Goal: Task Accomplishment & Management: Manage account settings

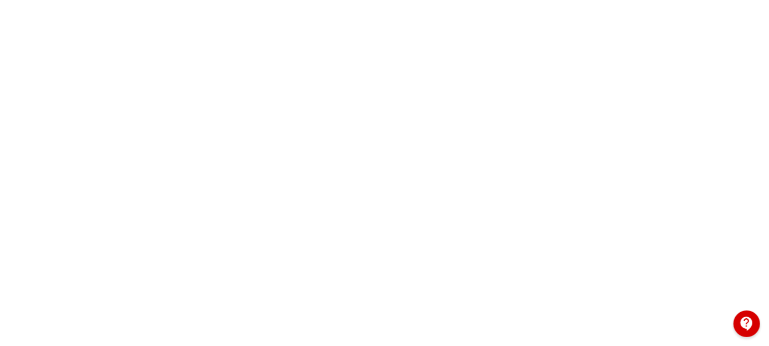
scroll to position [331, 0]
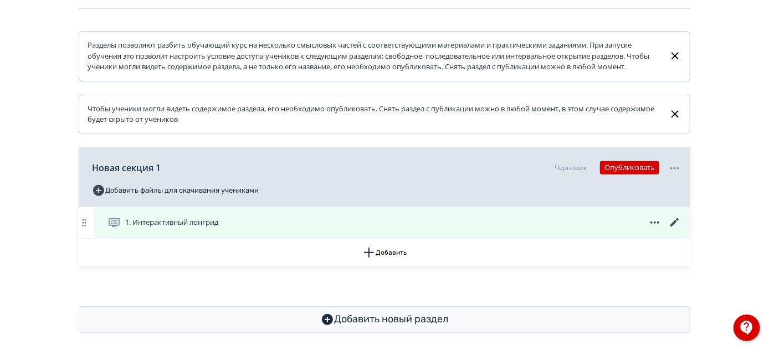
scroll to position [180, 0]
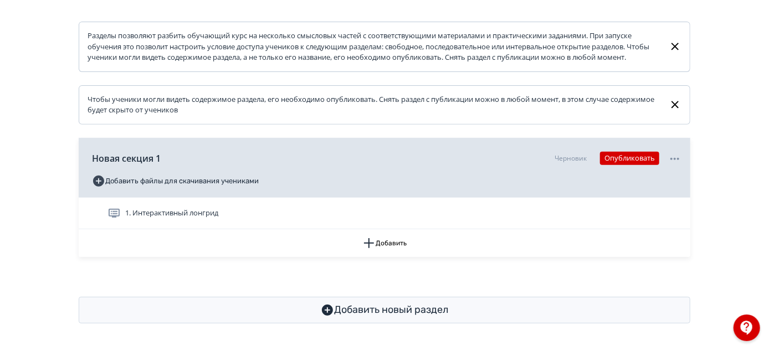
click at [420, 210] on div "1. Интерактивный лонгрид" at bounding box center [394, 213] width 574 height 13
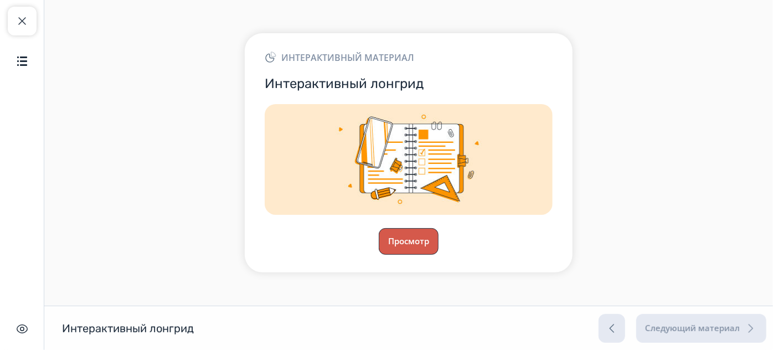
click at [403, 249] on button "Просмотр" at bounding box center [409, 241] width 60 height 27
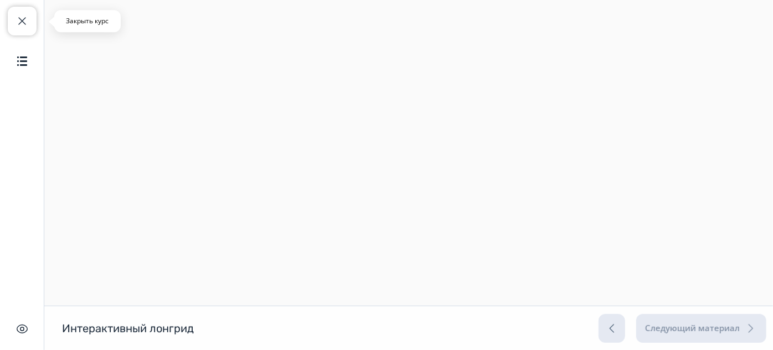
click at [23, 24] on span "button" at bounding box center [22, 20] width 13 height 13
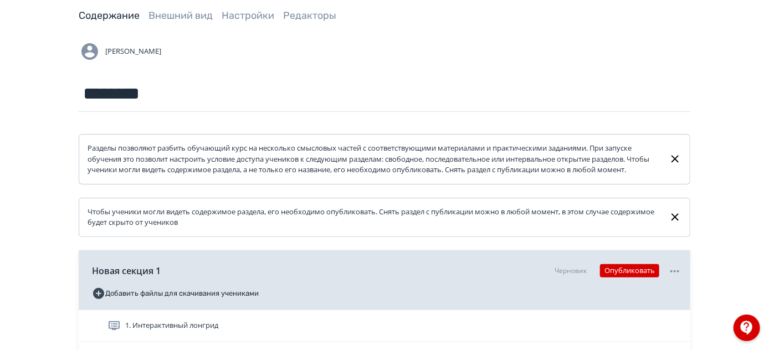
scroll to position [151, 0]
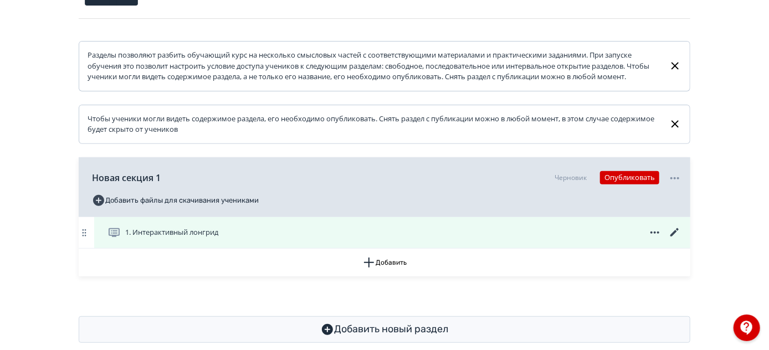
click at [673, 239] on icon at bounding box center [674, 232] width 13 height 13
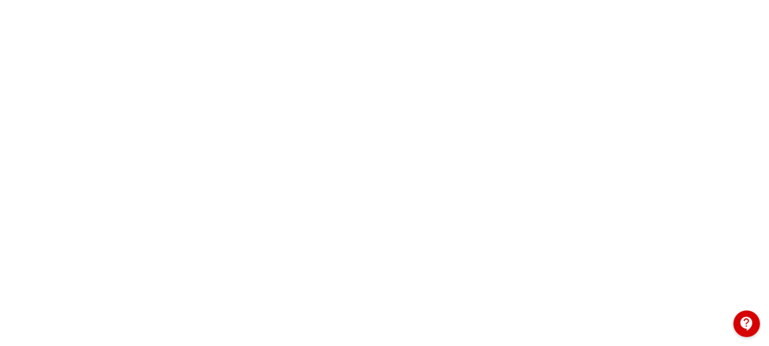
scroll to position [331, 0]
click at [750, 153] on div at bounding box center [384, 74] width 769 height 498
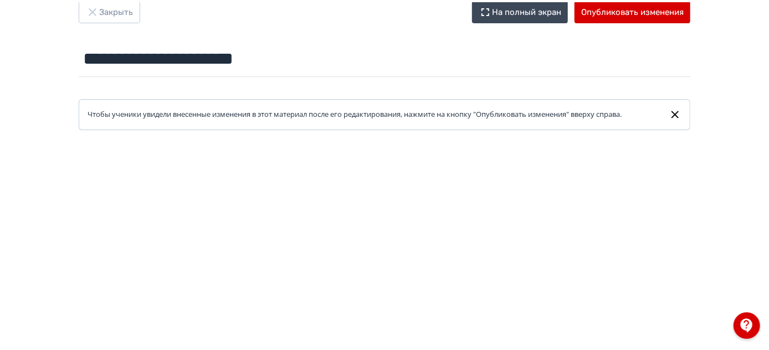
scroll to position [0, 0]
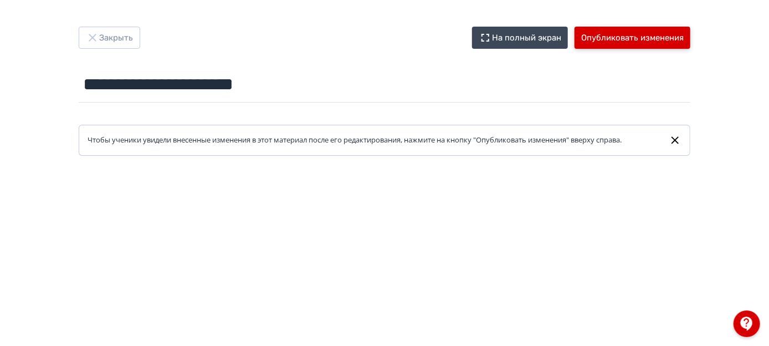
click at [672, 37] on button "Опубликовать изменения" at bounding box center [632, 38] width 116 height 22
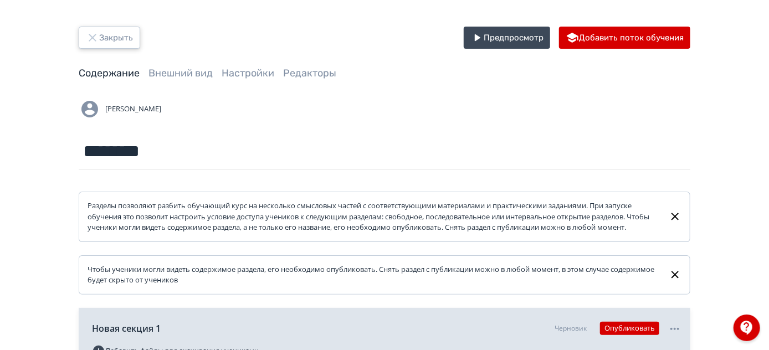
click at [115, 38] on button "Закрыть" at bounding box center [109, 38] width 61 height 22
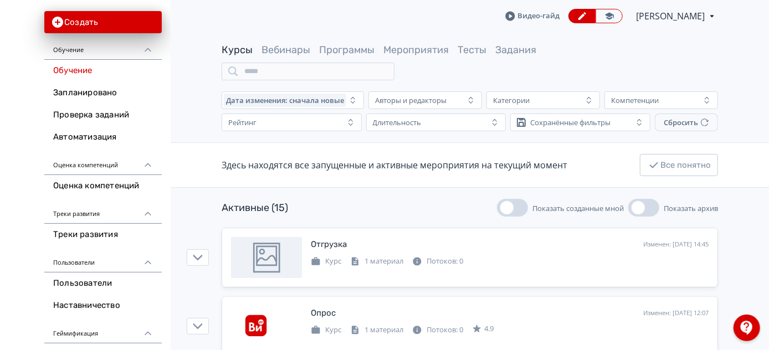
scroll to position [100, 0]
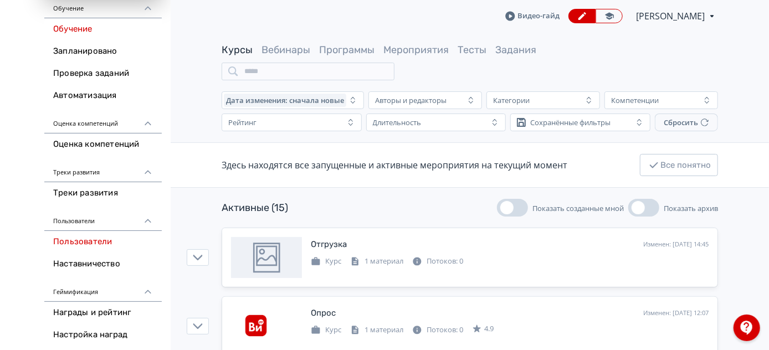
click at [86, 239] on link "Пользователи" at bounding box center [102, 242] width 117 height 22
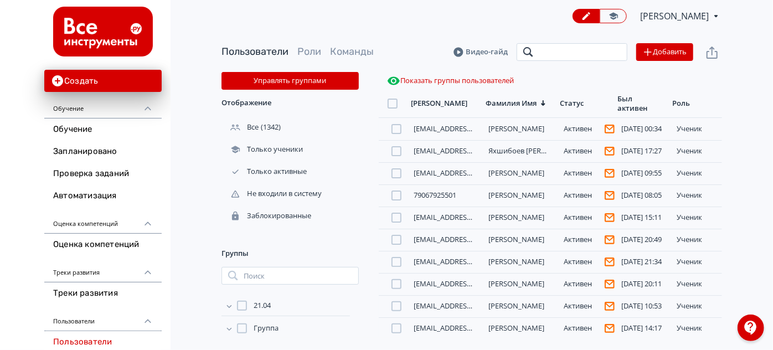
click at [552, 54] on input "search" at bounding box center [572, 52] width 111 height 18
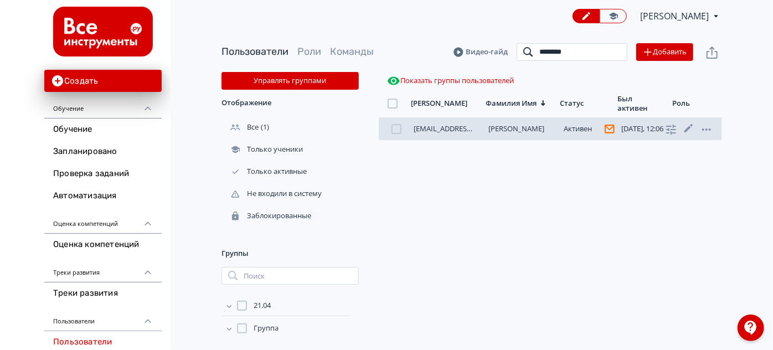
type input "********"
click at [509, 131] on link "[PERSON_NAME]" at bounding box center [517, 128] width 56 height 10
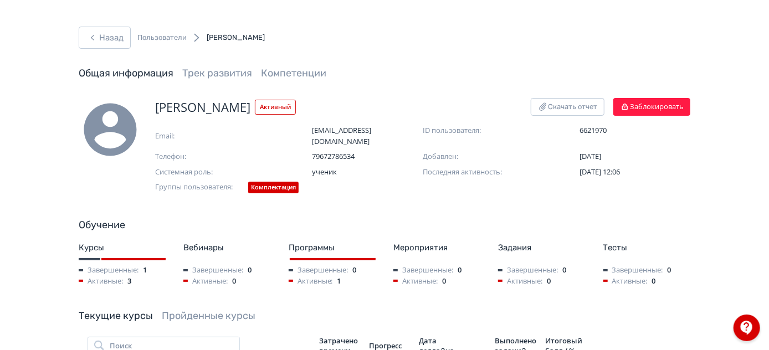
click at [183, 105] on span "[PERSON_NAME]" at bounding box center [202, 107] width 95 height 18
copy span "[PERSON_NAME]"
click at [110, 44] on button "Назад" at bounding box center [105, 38] width 52 height 22
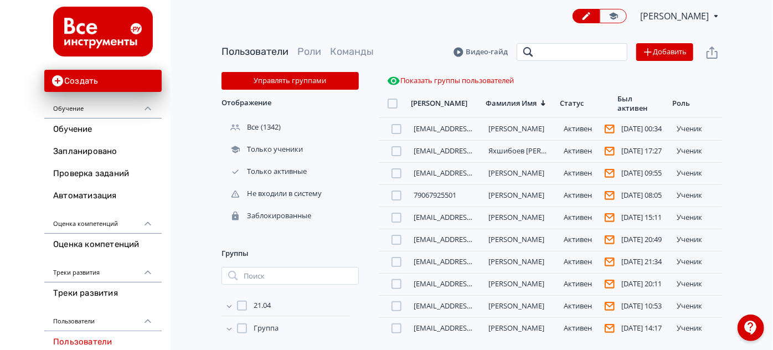
click at [563, 54] on input "search" at bounding box center [572, 52] width 111 height 18
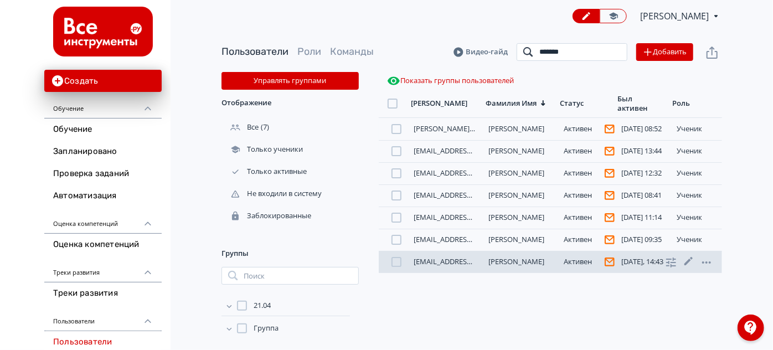
type input "******"
click at [507, 261] on link "[PERSON_NAME]" at bounding box center [517, 261] width 56 height 10
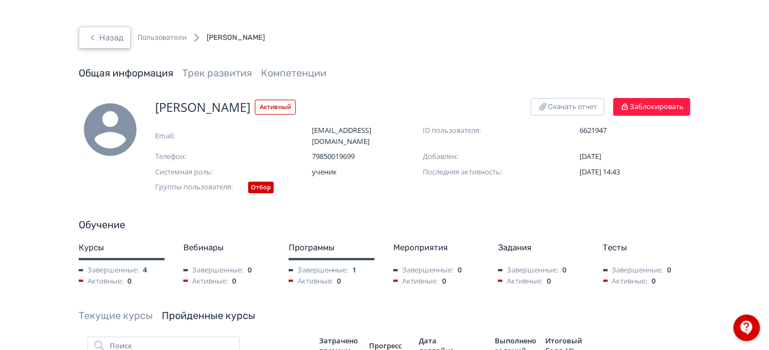
click at [112, 37] on button "Назад" at bounding box center [105, 38] width 52 height 22
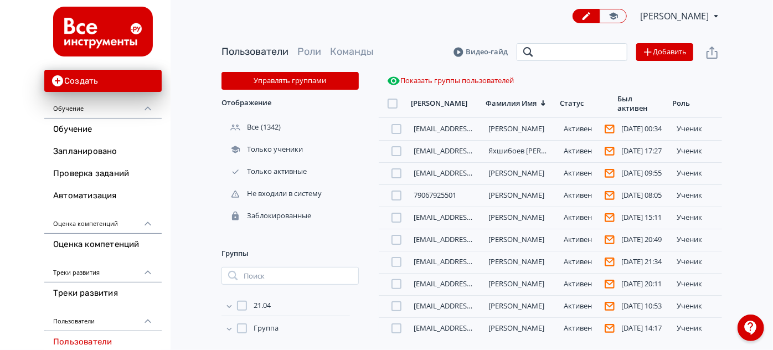
click at [542, 52] on input "search" at bounding box center [572, 52] width 111 height 18
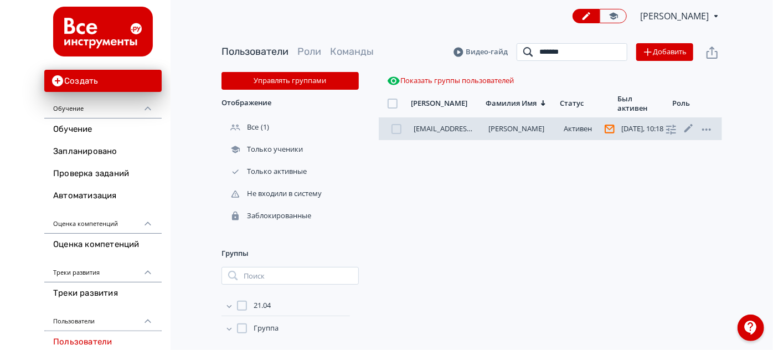
type input "*******"
click at [501, 127] on link "[PERSON_NAME]" at bounding box center [517, 128] width 56 height 10
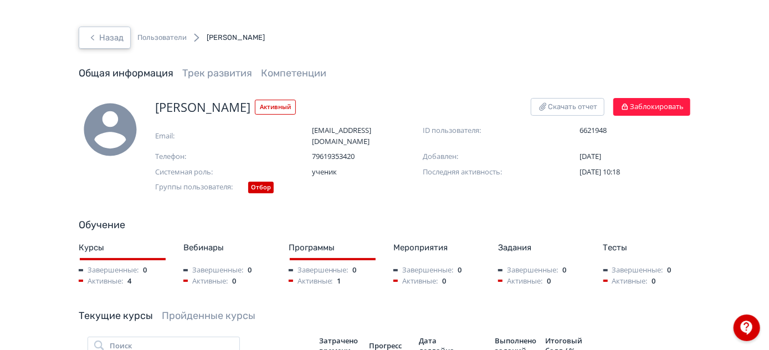
click at [103, 33] on button "Назад" at bounding box center [105, 38] width 52 height 22
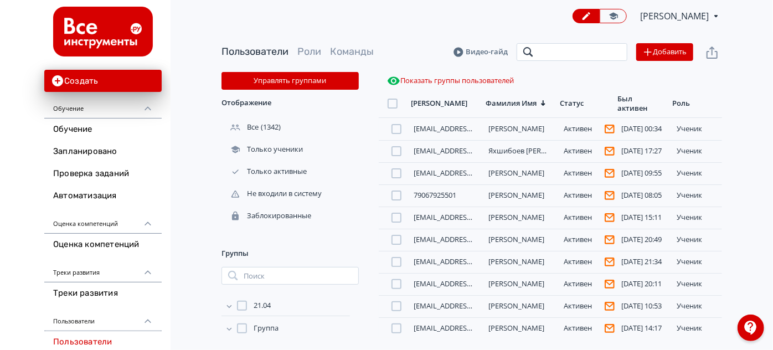
click at [560, 55] on input "search" at bounding box center [572, 52] width 111 height 18
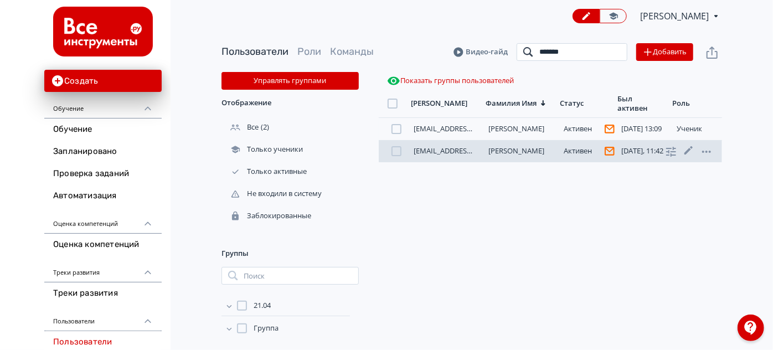
type input "*******"
click at [511, 151] on link "[PERSON_NAME]" at bounding box center [517, 151] width 56 height 10
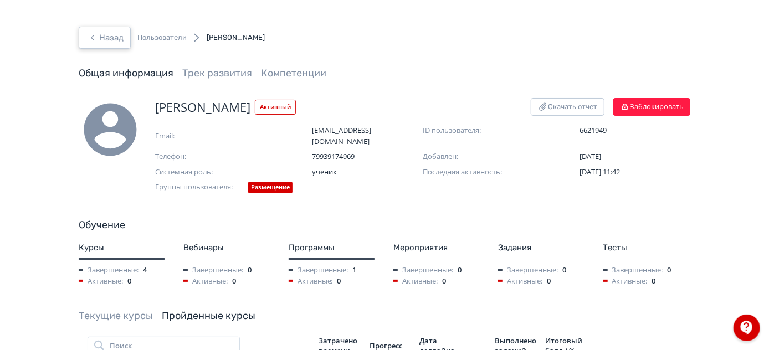
click at [109, 38] on button "Назад" at bounding box center [105, 38] width 52 height 22
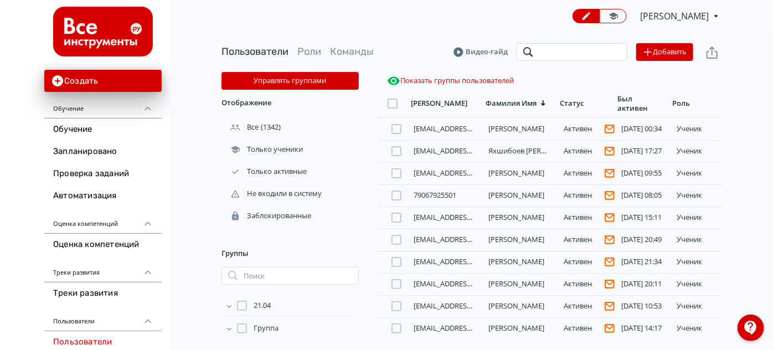
click at [591, 53] on input "search" at bounding box center [572, 52] width 111 height 18
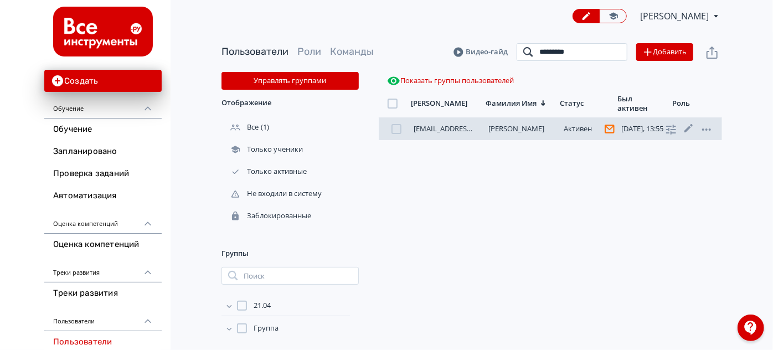
type input "********"
click at [534, 128] on link "[PERSON_NAME]" at bounding box center [517, 128] width 56 height 10
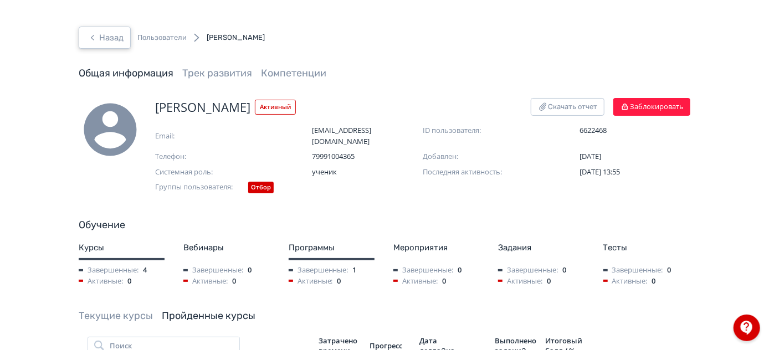
click at [106, 36] on button "Назад" at bounding box center [105, 38] width 52 height 22
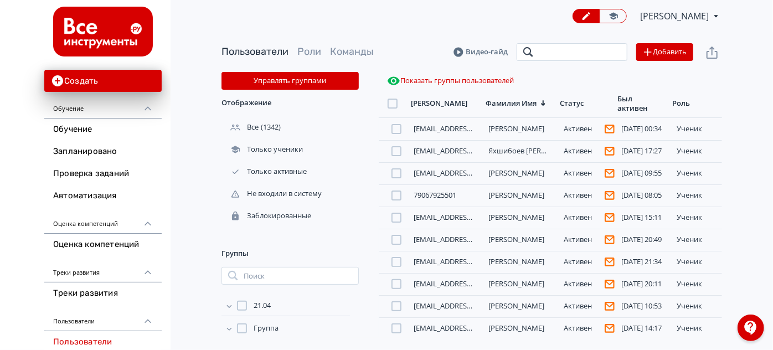
click at [585, 56] on input "search" at bounding box center [572, 52] width 111 height 18
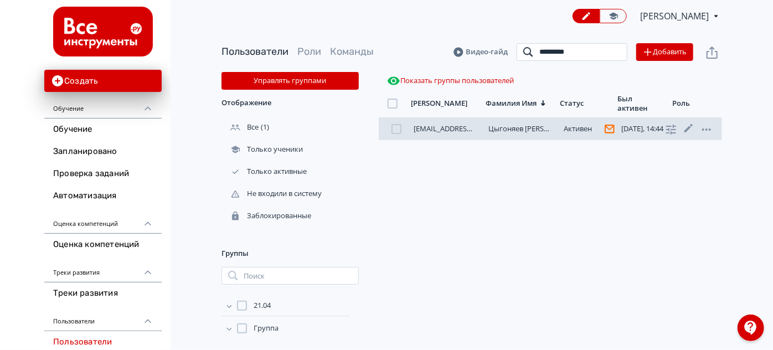
type input "********"
click at [536, 134] on div "[EMAIL_ADDRESS][DOMAIN_NAME] Цыгоняев [PERSON_NAME][DATE], 14:44 ученик" at bounding box center [550, 129] width 343 height 22
click at [534, 127] on link "Цыгоняев [PERSON_NAME]" at bounding box center [535, 128] width 92 height 10
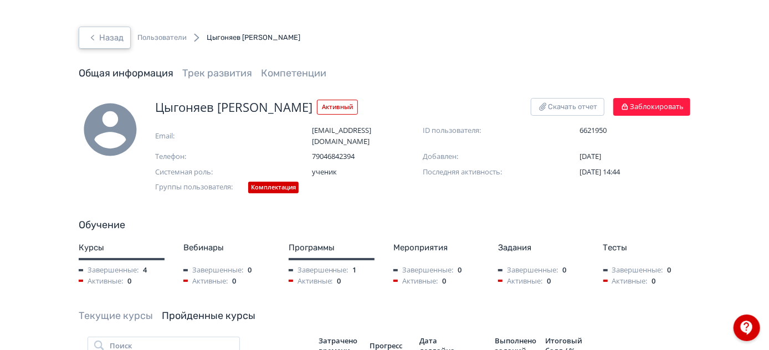
click at [106, 34] on button "Назад" at bounding box center [105, 38] width 52 height 22
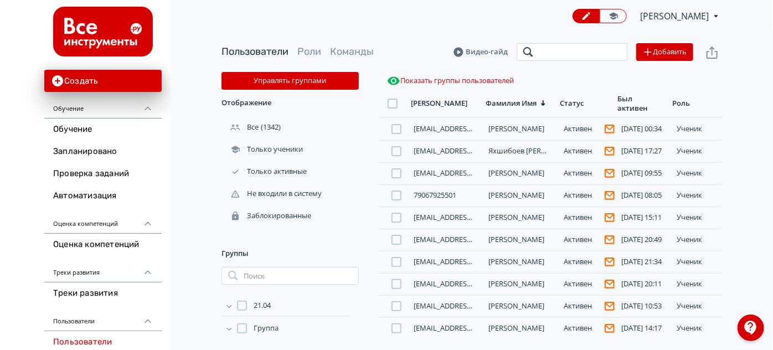
click at [559, 52] on input "search" at bounding box center [572, 52] width 111 height 18
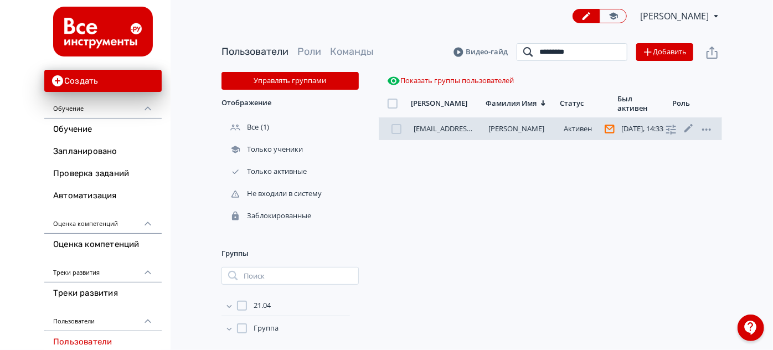
type input "*********"
click at [527, 128] on link "[PERSON_NAME]" at bounding box center [517, 128] width 56 height 10
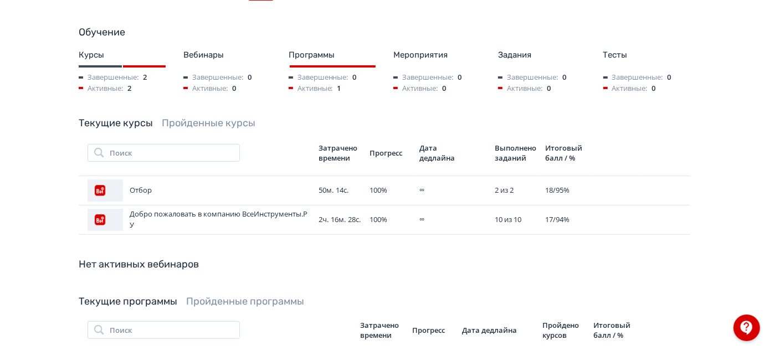
scroll to position [251, 0]
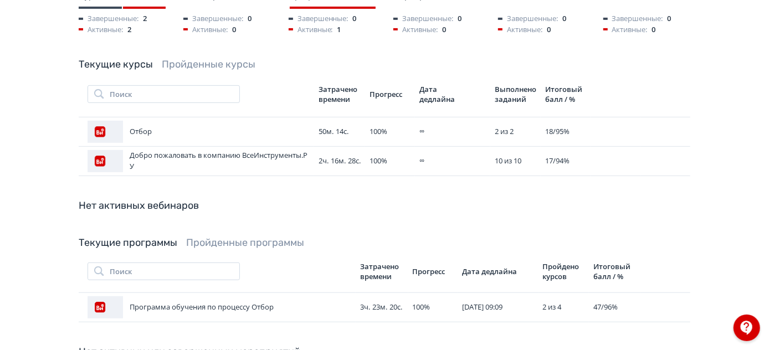
click at [212, 65] on link "Пройденные курсы" at bounding box center [209, 64] width 94 height 12
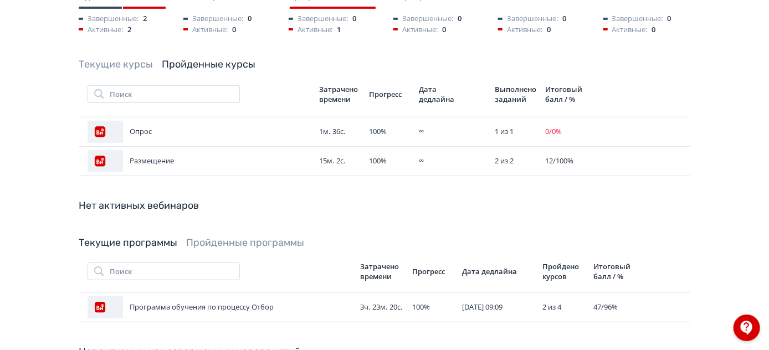
click at [117, 66] on link "Текущие курсы" at bounding box center [116, 64] width 74 height 12
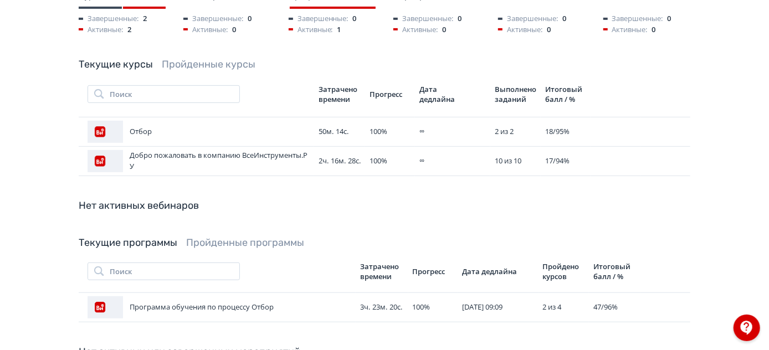
scroll to position [0, 0]
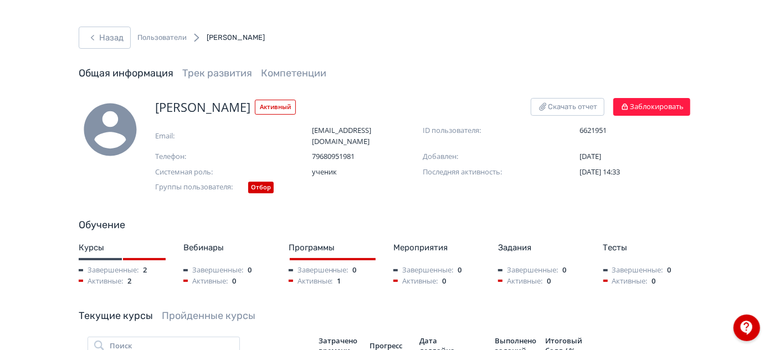
click at [76, 38] on div "Назад Пользователи [PERSON_NAME] Общая информация Трек развития Компетенции" at bounding box center [384, 62] width 665 height 71
click at [112, 44] on button "Назад" at bounding box center [105, 38] width 52 height 22
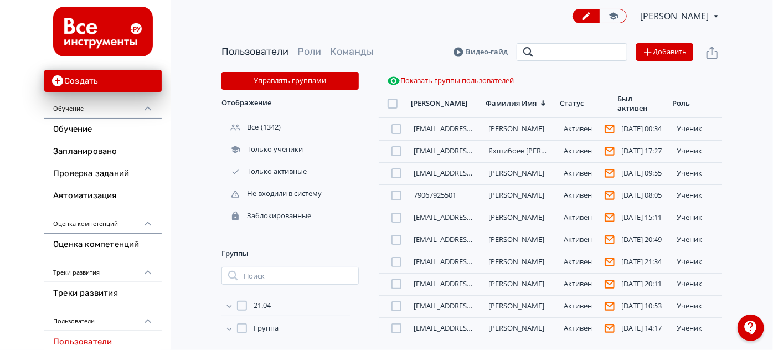
click at [596, 53] on input "search" at bounding box center [572, 52] width 111 height 18
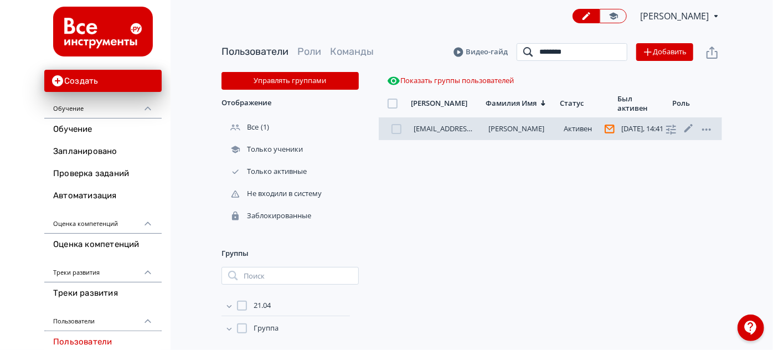
type input "*******"
click at [510, 125] on link "[PERSON_NAME]" at bounding box center [517, 128] width 56 height 10
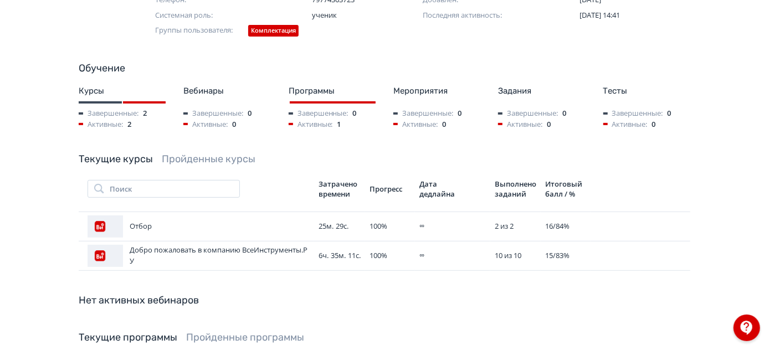
scroll to position [151, 0]
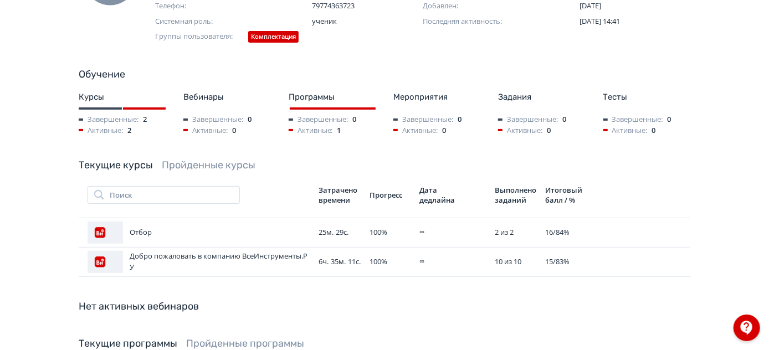
click at [210, 159] on link "Пройденные курсы" at bounding box center [209, 165] width 94 height 12
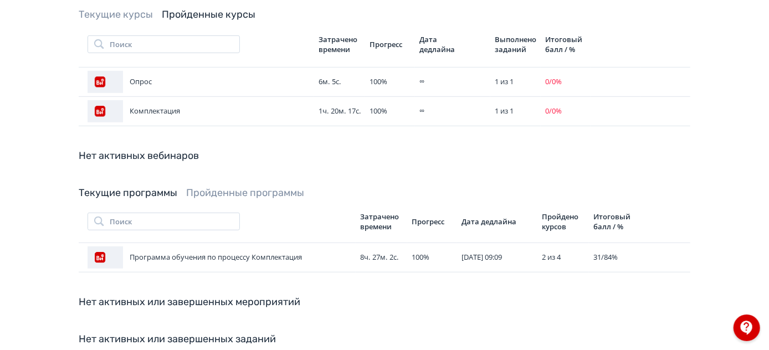
scroll to position [302, 0]
